Goal: Transaction & Acquisition: Purchase product/service

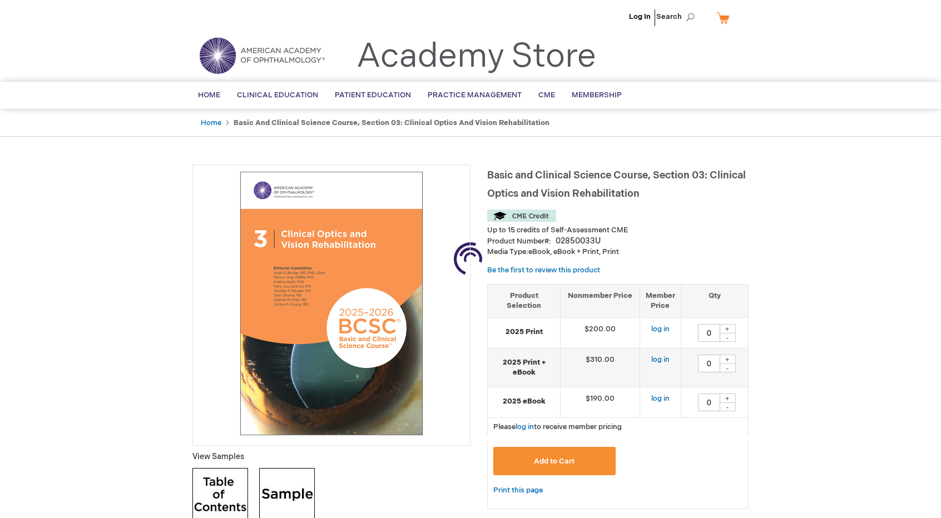
type input "0"
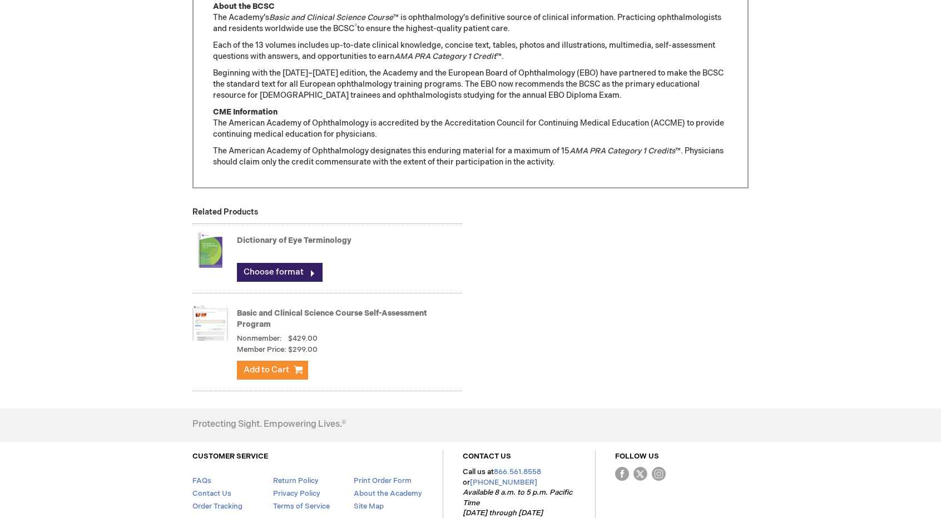
scroll to position [997, 0]
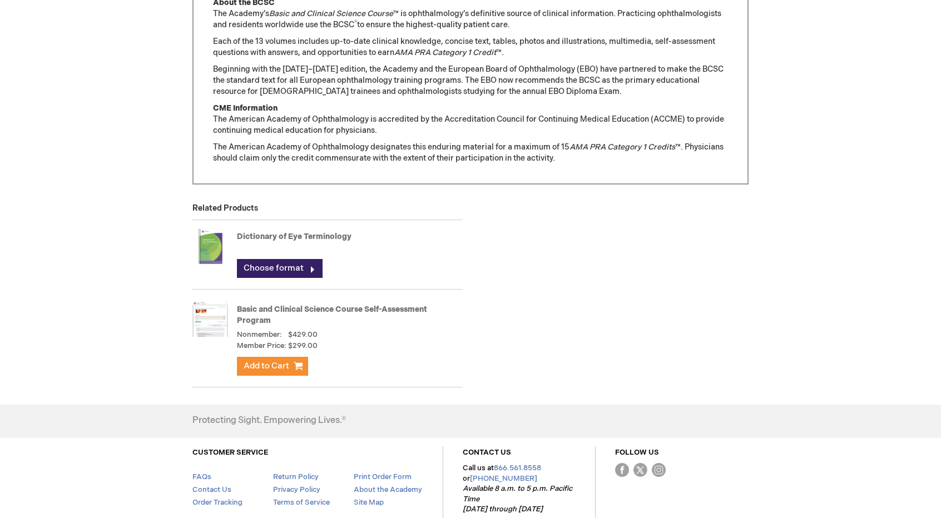
click at [202, 239] on img at bounding box center [210, 246] width 36 height 44
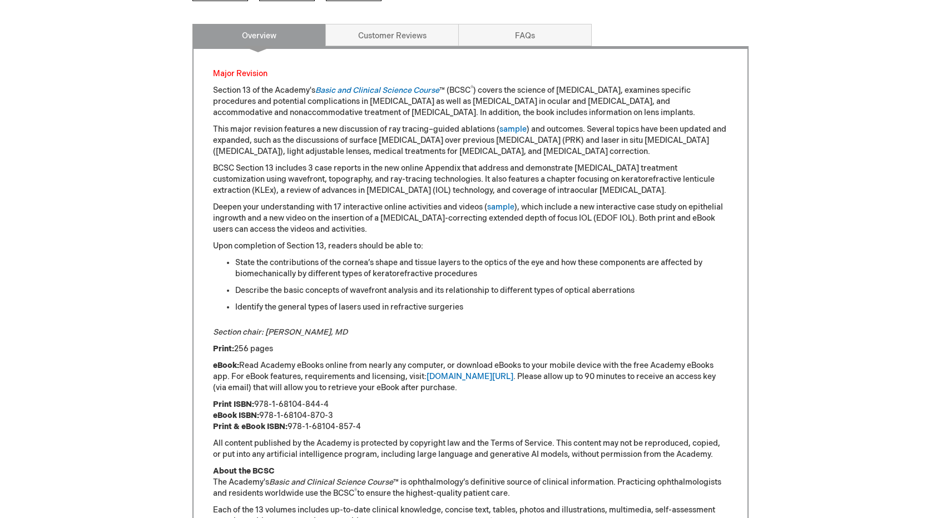
scroll to position [378, 0]
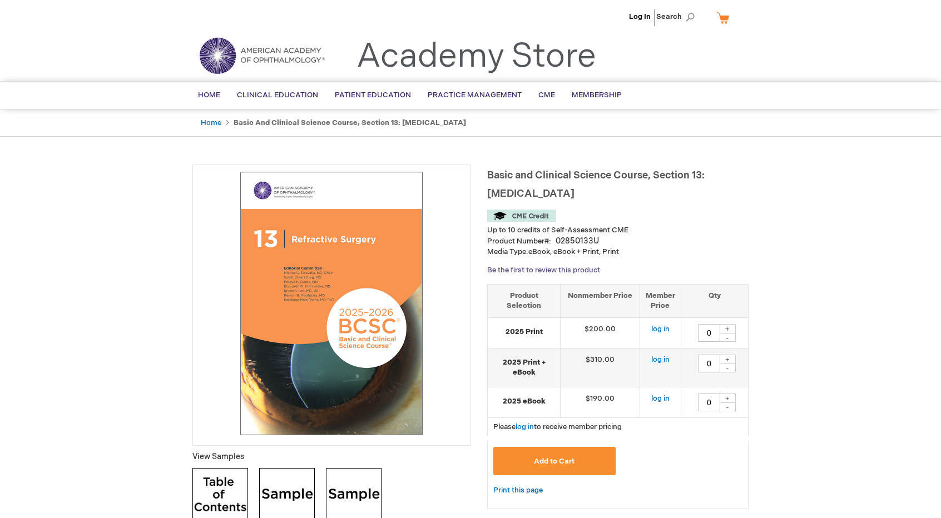
click at [533, 266] on link "Be the first to review this product" at bounding box center [543, 270] width 113 height 9
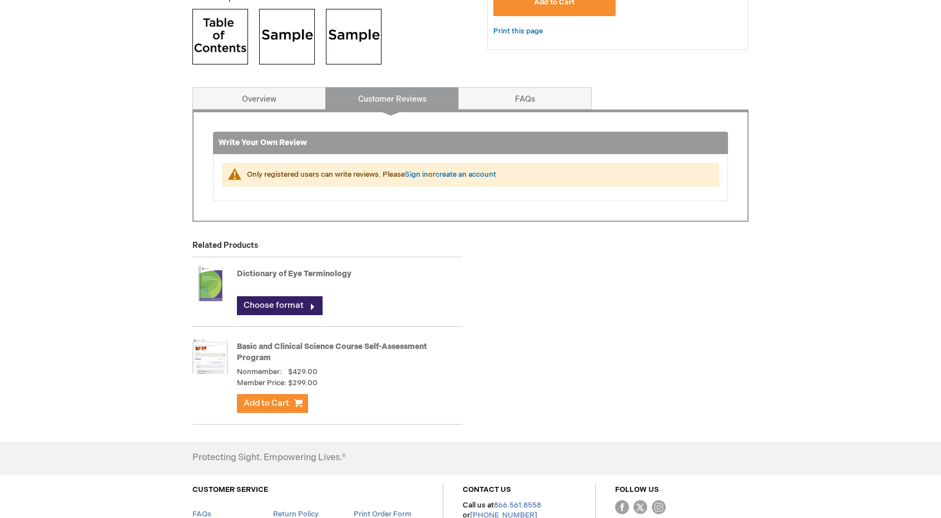
scroll to position [534, 0]
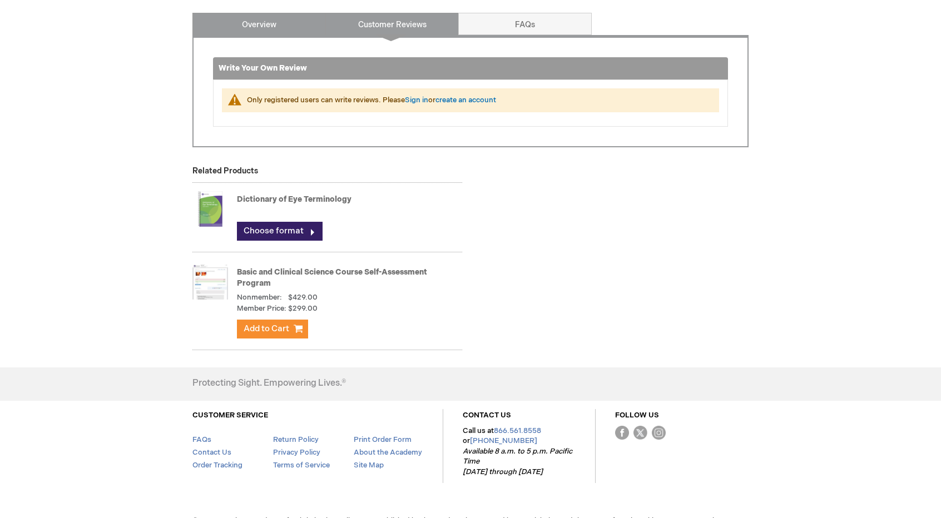
click at [255, 17] on link "Overview" at bounding box center [258, 24] width 133 height 22
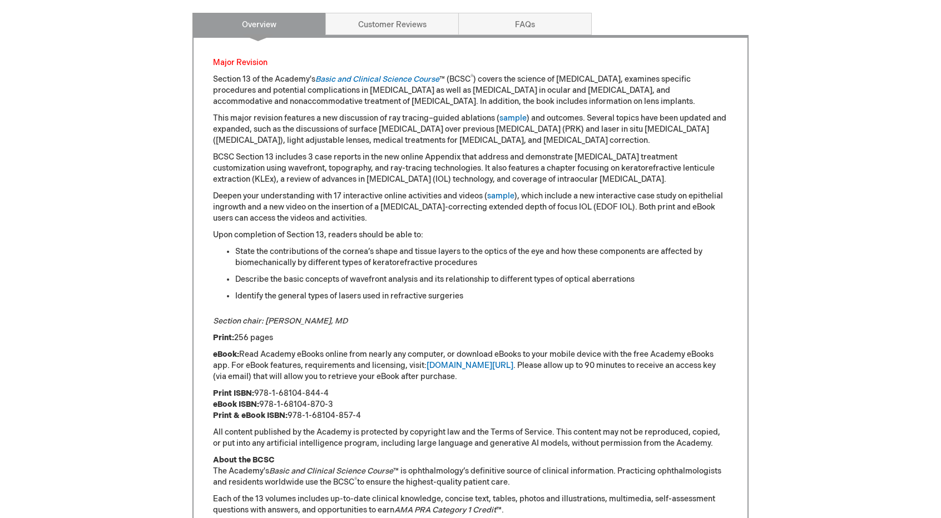
scroll to position [546, 0]
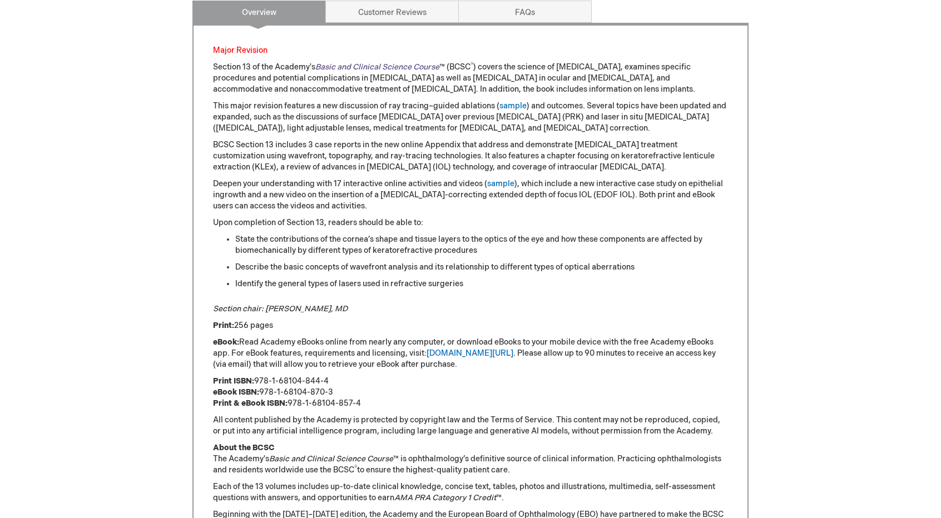
click at [420, 65] on link "Basic and Clinical Science Course" at bounding box center [377, 66] width 124 height 9
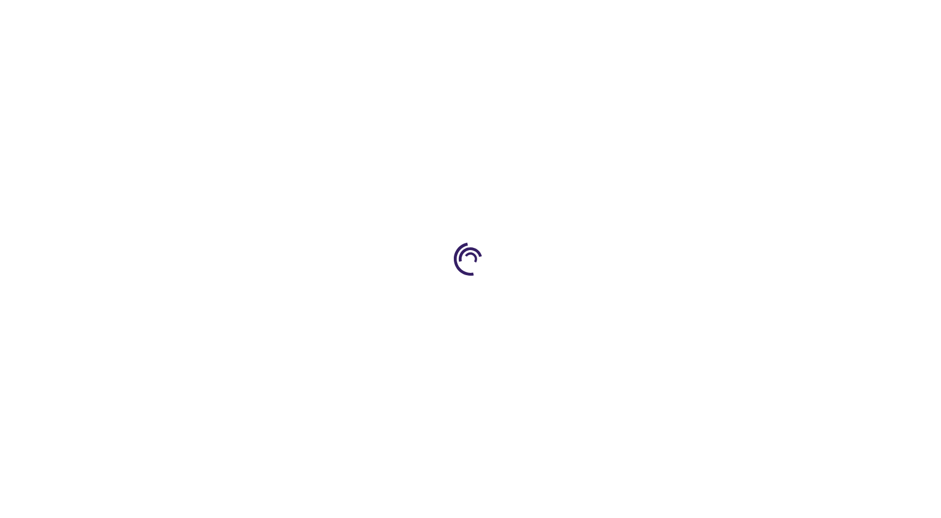
scroll to position [546, 0]
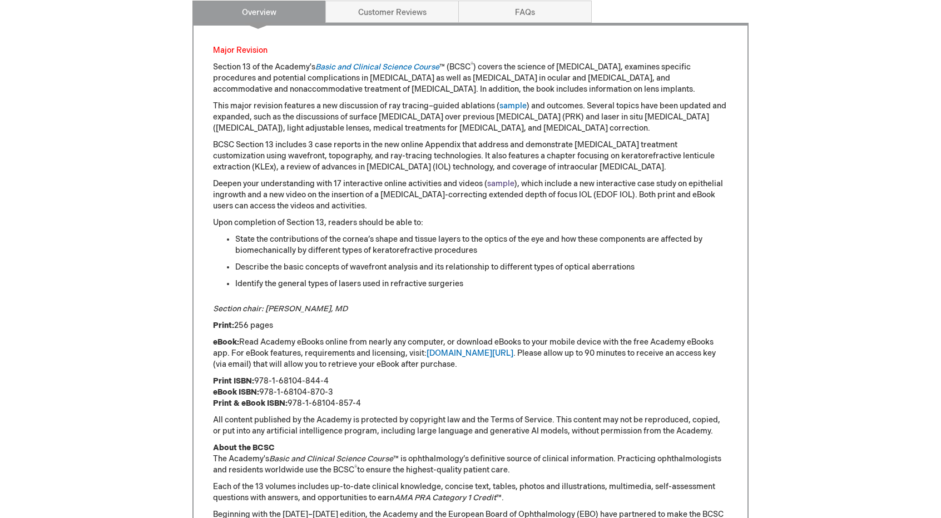
click at [498, 179] on link "sample" at bounding box center [500, 183] width 27 height 9
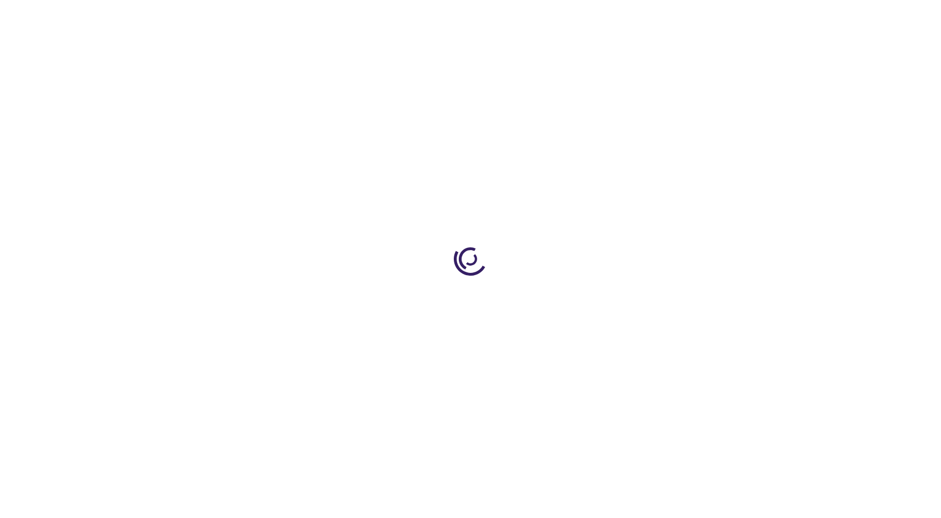
scroll to position [546, 0]
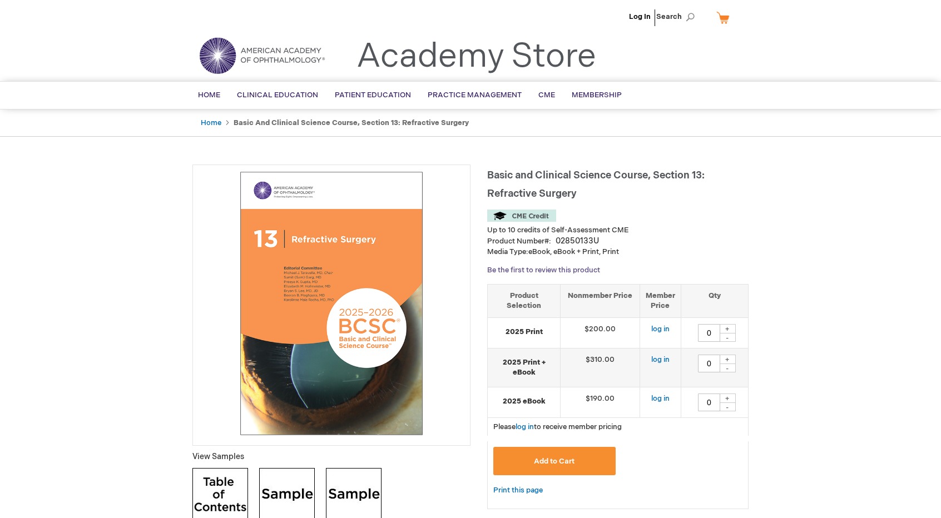
click at [548, 267] on link "Be the first to review this product" at bounding box center [543, 270] width 113 height 9
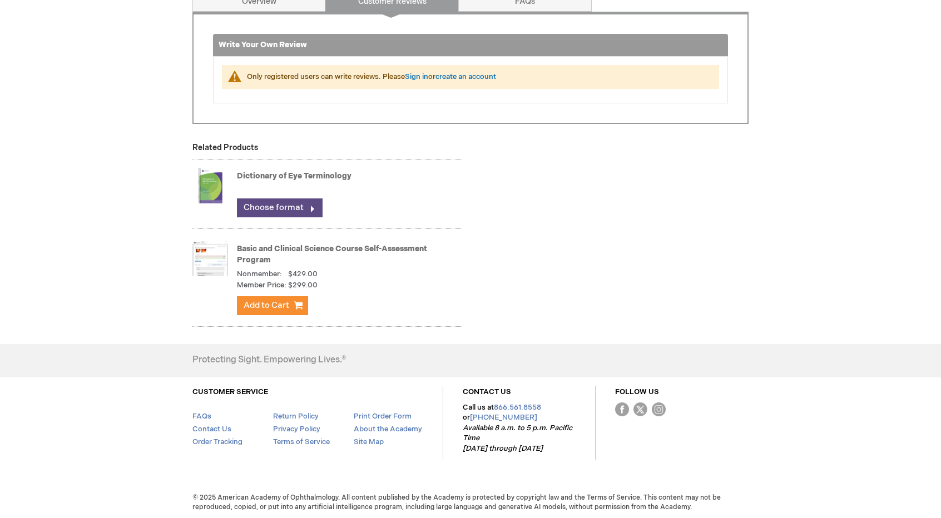
click at [296, 205] on link "Choose format" at bounding box center [280, 208] width 86 height 19
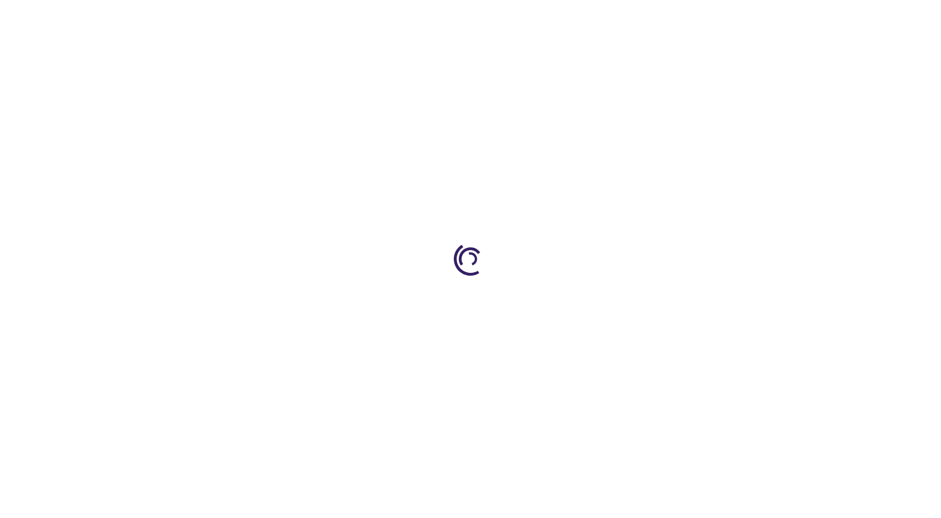
type input "0"
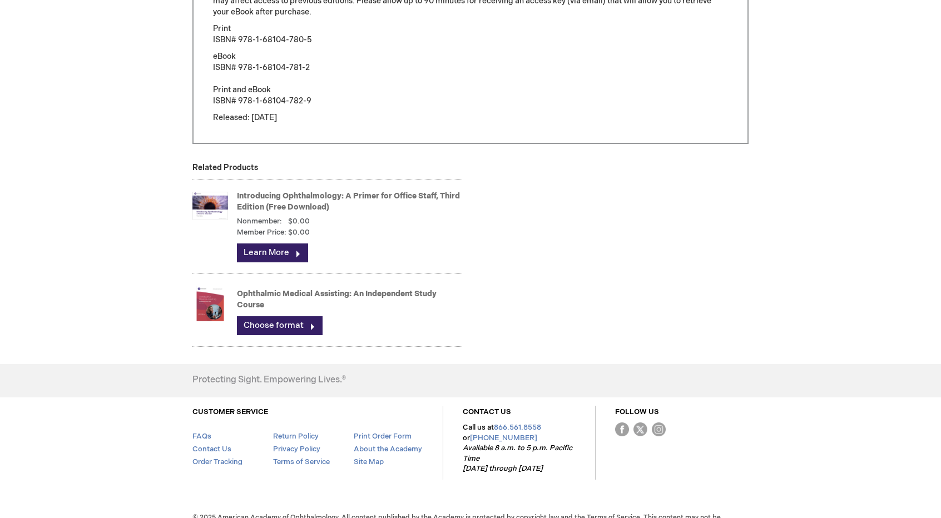
scroll to position [970, 0]
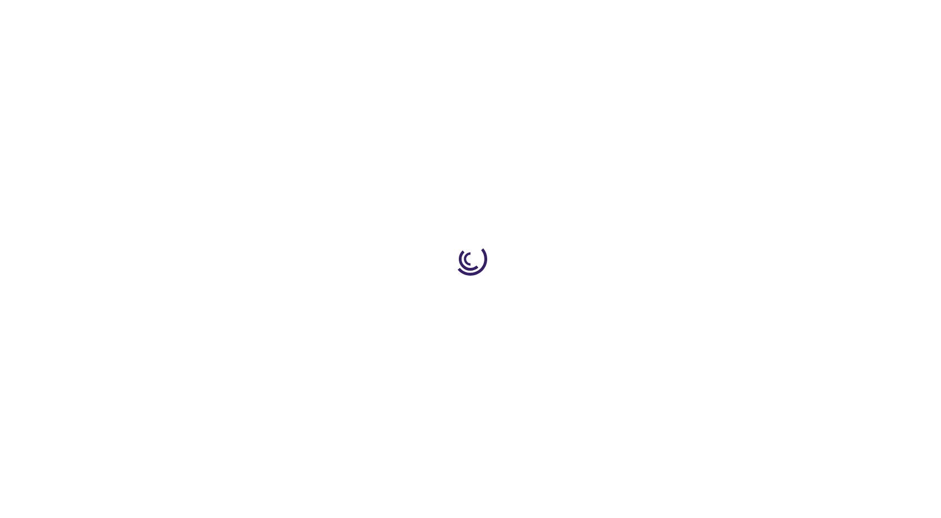
scroll to position [557, 0]
